Goal: Task Accomplishment & Management: Complete application form

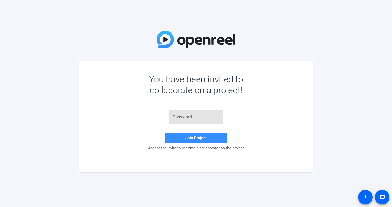
click at [174, 118] on input "text" at bounding box center [196, 117] width 47 height 6
paste input "So3(B3"
type input "So3(B3"
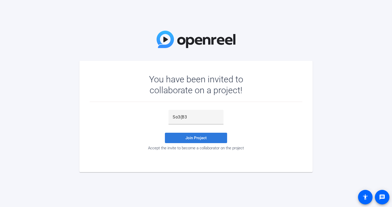
click at [196, 138] on span "Join Project" at bounding box center [196, 137] width 21 height 5
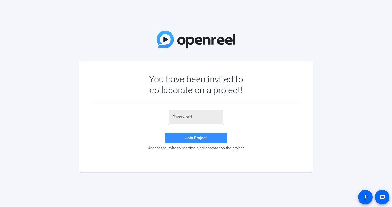
click at [175, 118] on input "text" at bounding box center [196, 117] width 47 height 6
type input "So3(B3"
click at [199, 138] on span "Join Project" at bounding box center [196, 137] width 21 height 5
